Goal: Navigation & Orientation: Find specific page/section

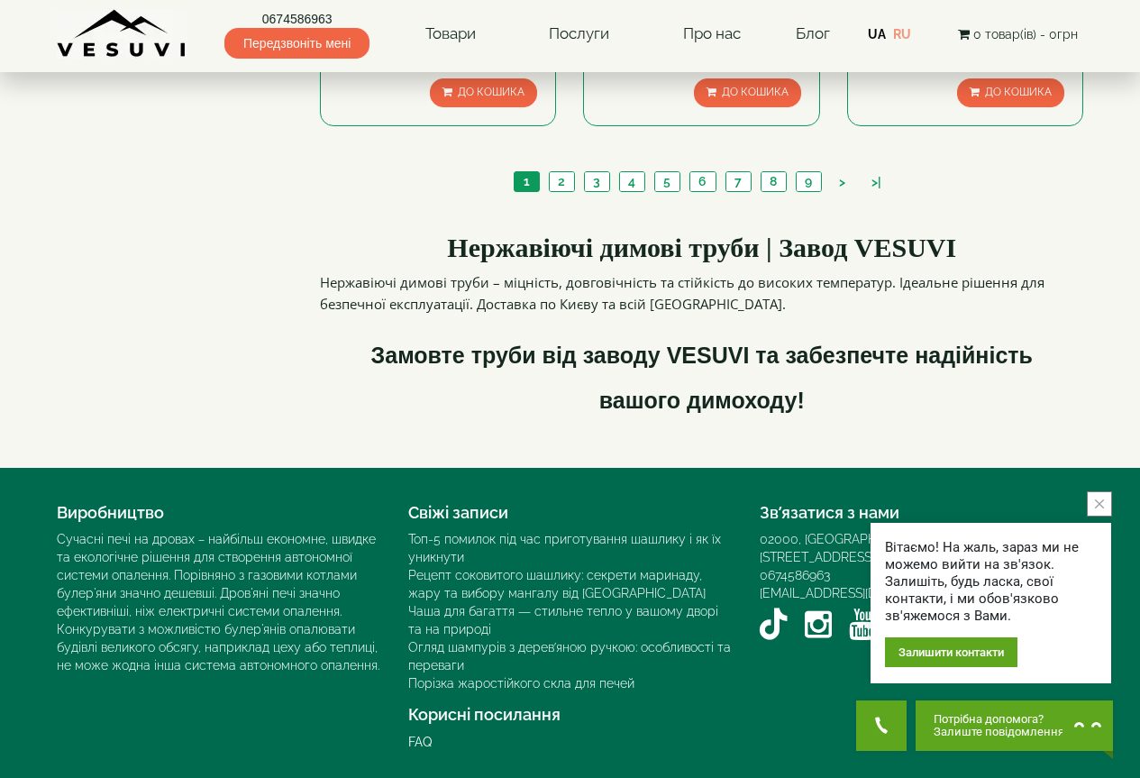
scroll to position [1973, 0]
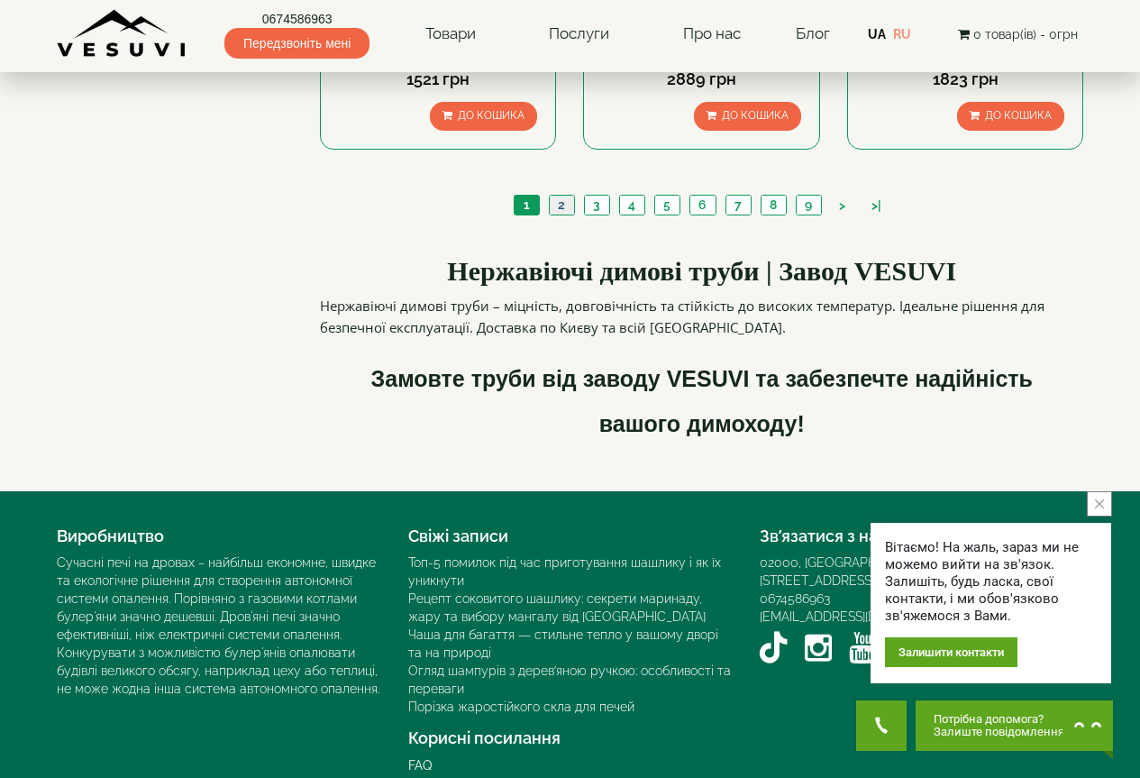
click at [560, 215] on link "2" at bounding box center [561, 205] width 25 height 19
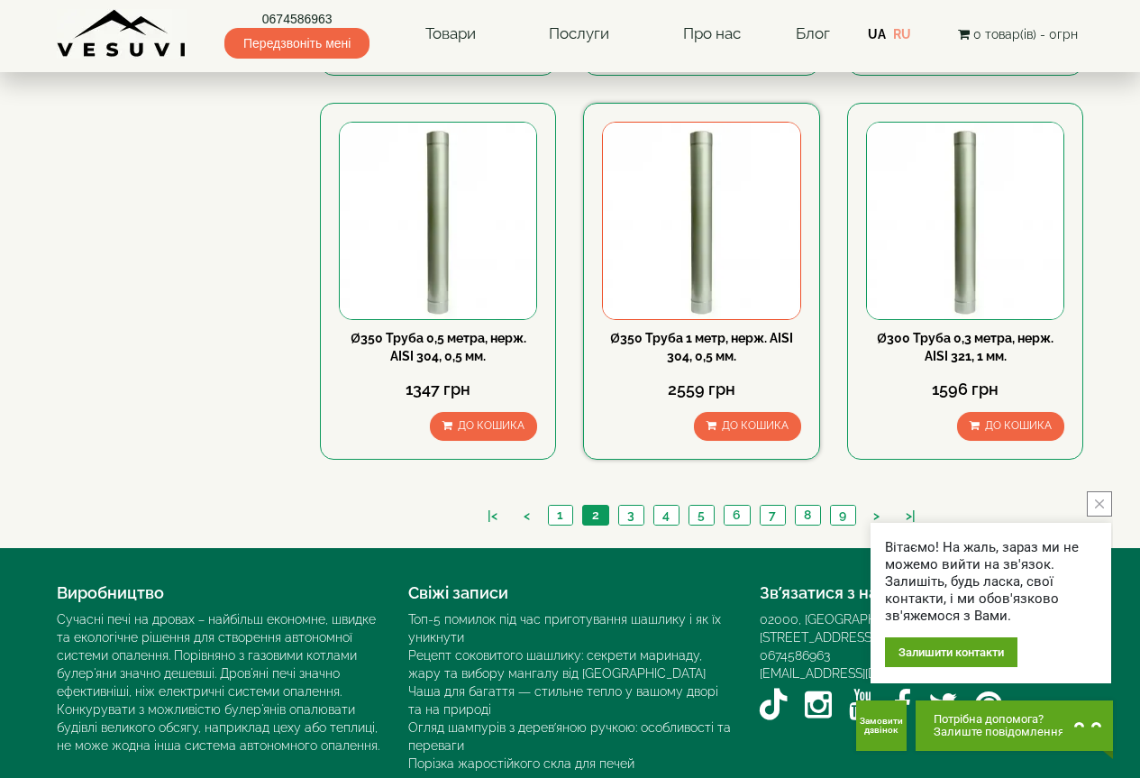
scroll to position [1803, 0]
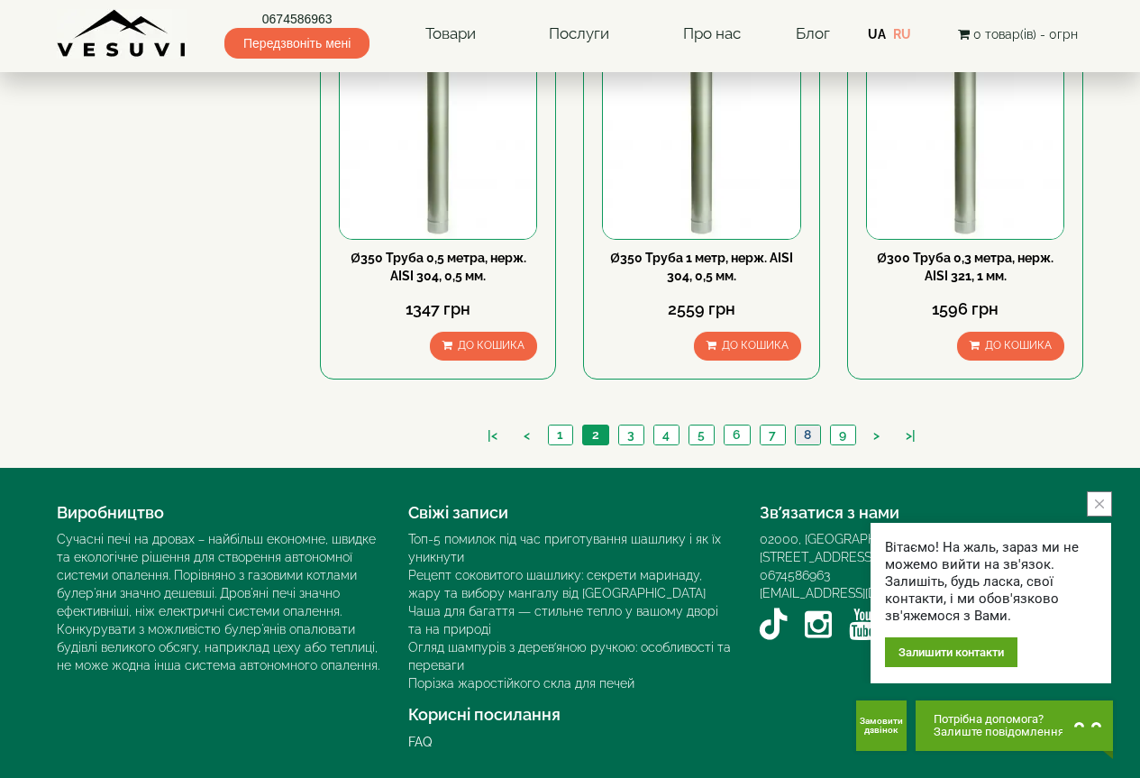
click at [812, 444] on link "8" at bounding box center [807, 434] width 25 height 19
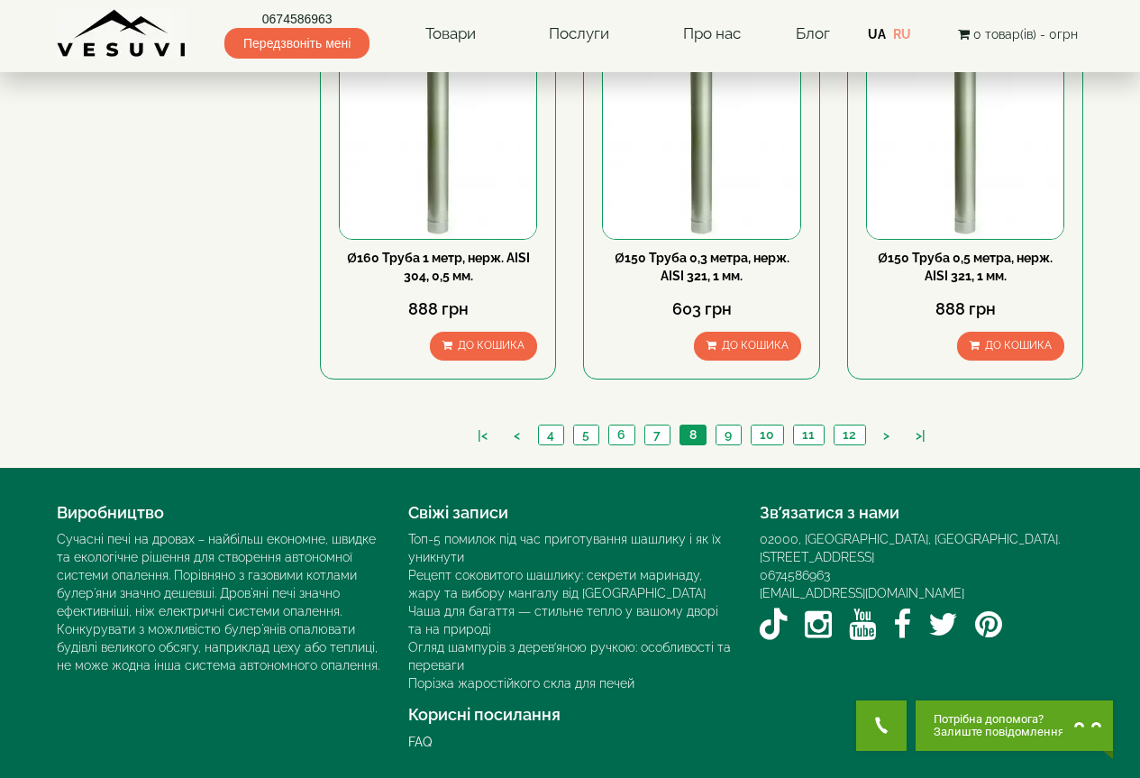
scroll to position [1810, 0]
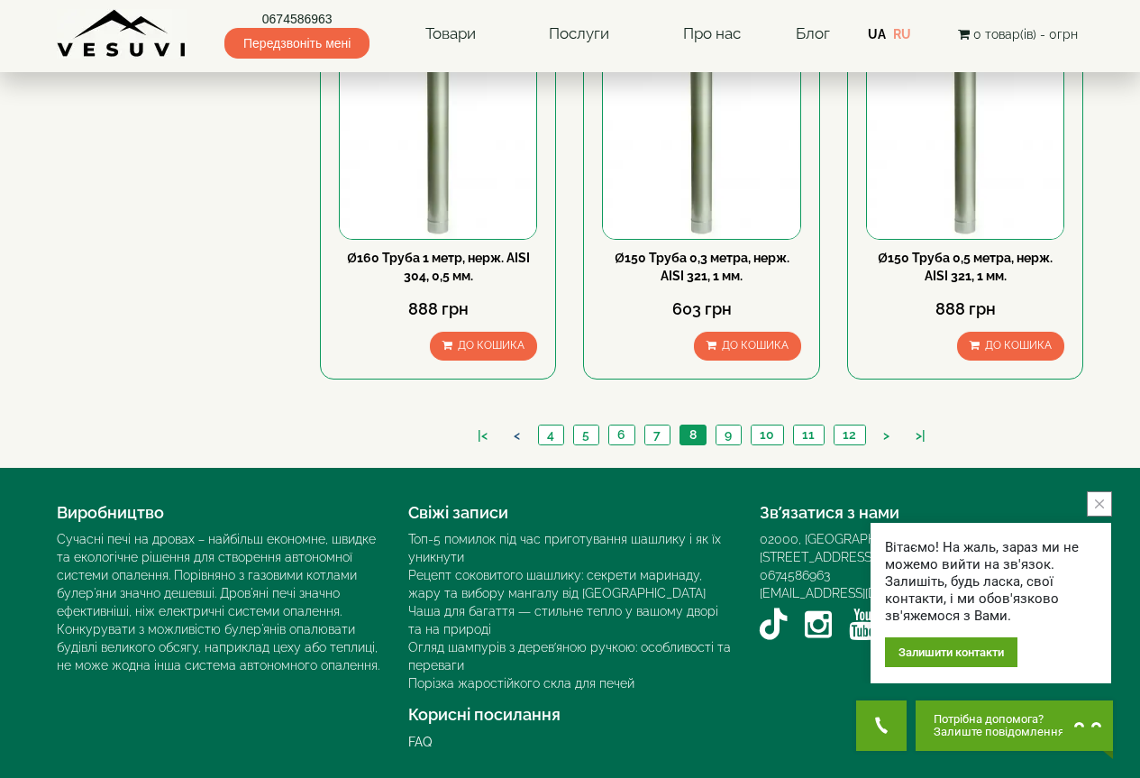
click at [524, 440] on link "<" at bounding box center [517, 435] width 24 height 19
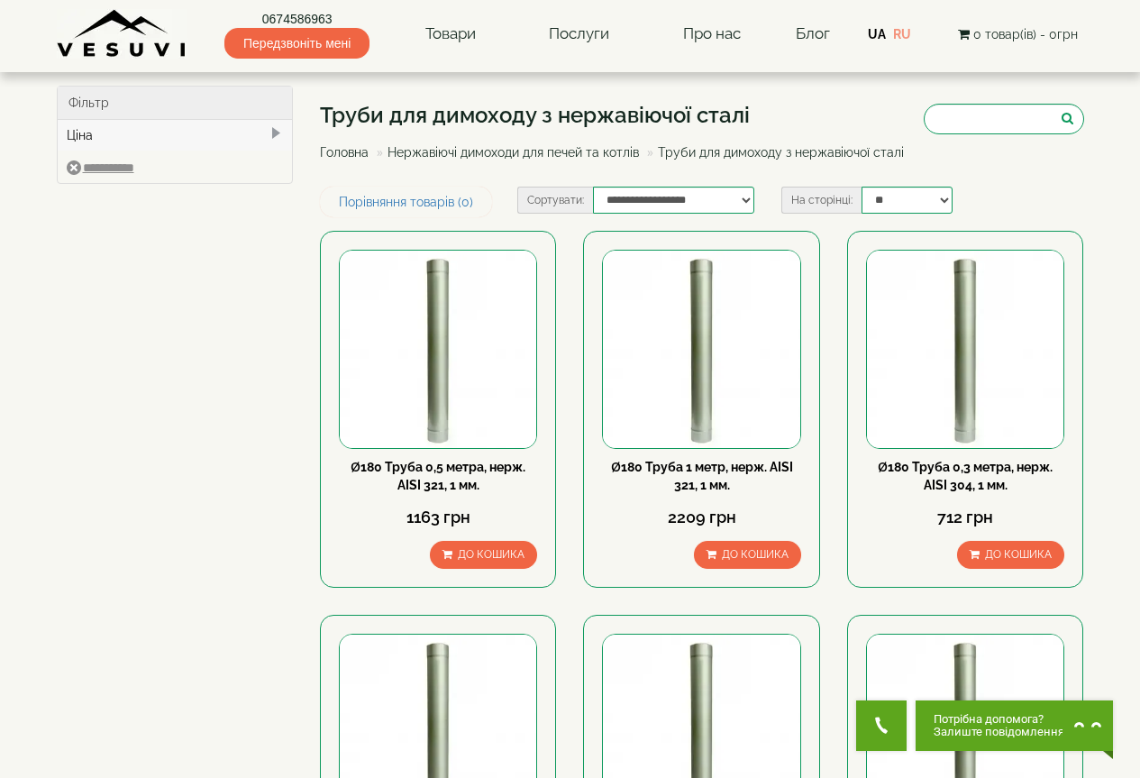
click at [501, 153] on link "Нержавіючі димоходи для печей та котлів" at bounding box center [513, 152] width 251 height 14
